Goal: Task Accomplishment & Management: Contribute content

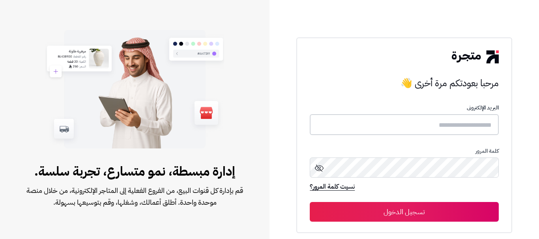
click at [415, 120] on input "text" at bounding box center [404, 124] width 189 height 21
type input "******"
click at [409, 214] on button "تسجيل الدخول" at bounding box center [404, 212] width 189 height 20
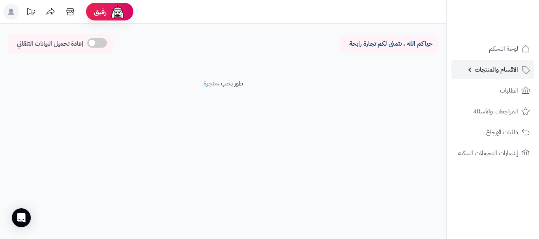
click at [479, 73] on span "الأقسام والمنتجات" at bounding box center [495, 69] width 43 height 11
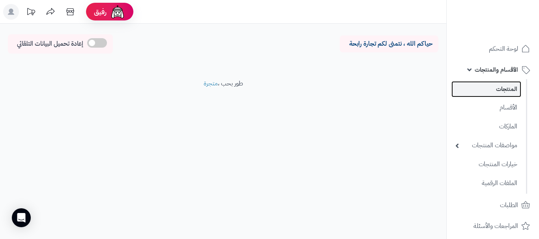
click at [477, 86] on link "المنتجات" at bounding box center [486, 89] width 70 height 16
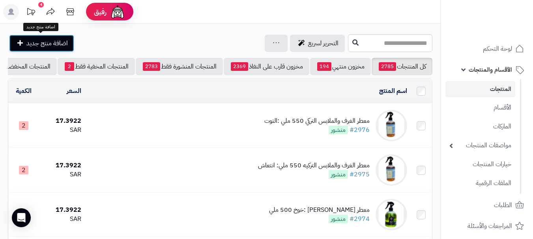
click at [44, 42] on span "اضافة منتج جديد" at bounding box center [46, 43] width 41 height 9
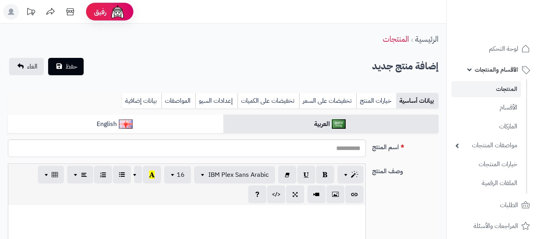
select select
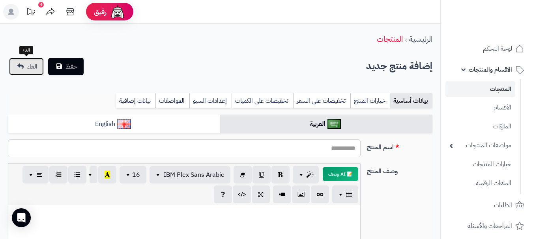
click at [29, 70] on span "الغاء" at bounding box center [32, 66] width 10 height 9
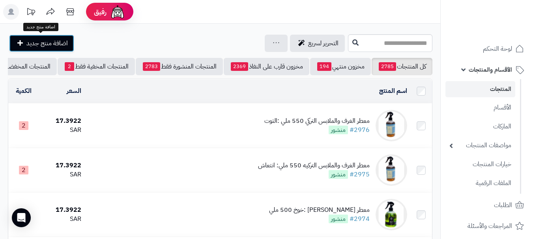
click at [54, 47] on span "اضافة منتج جديد" at bounding box center [46, 43] width 41 height 9
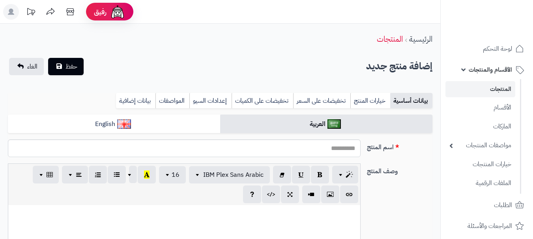
select select
